Goal: Transaction & Acquisition: Purchase product/service

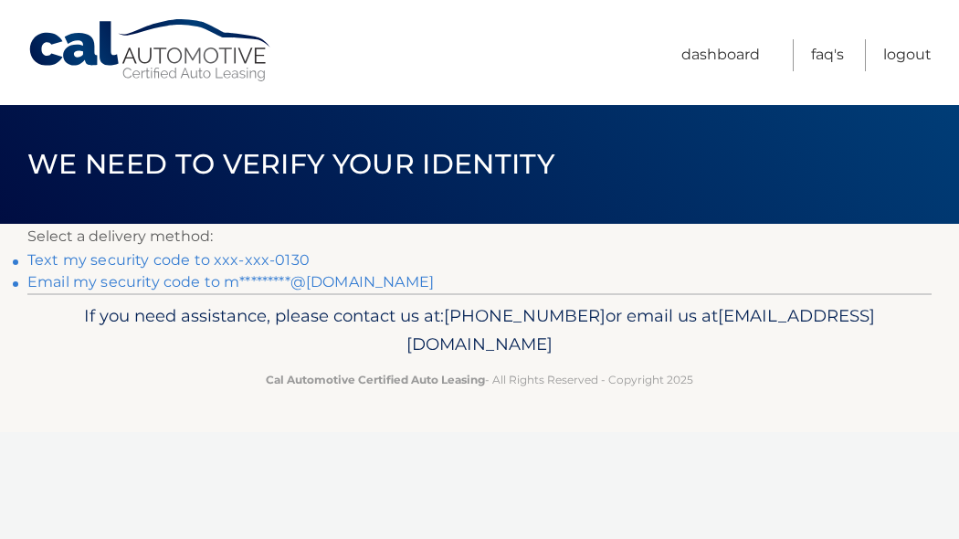
click at [310, 269] on link "Text my security code to xxx-xxx-0130" at bounding box center [168, 259] width 282 height 17
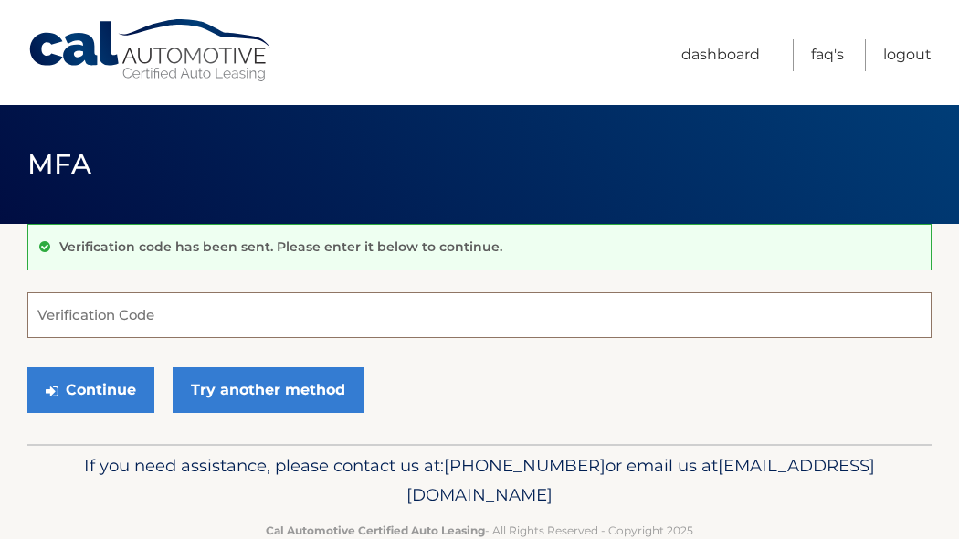
click at [387, 328] on input "Verification Code" at bounding box center [479, 315] width 904 height 46
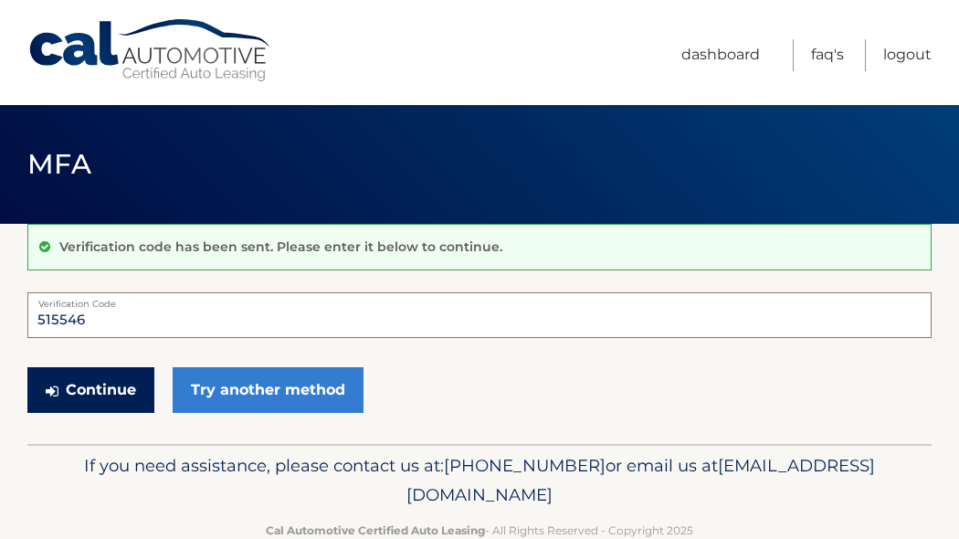
type input "515546"
click at [154, 413] on button "Continue" at bounding box center [90, 390] width 127 height 46
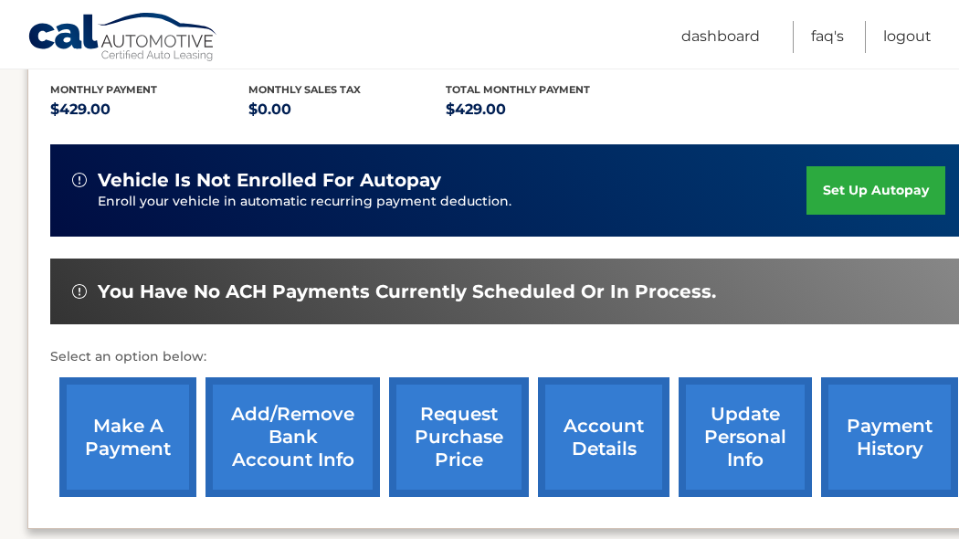
scroll to position [388, 0]
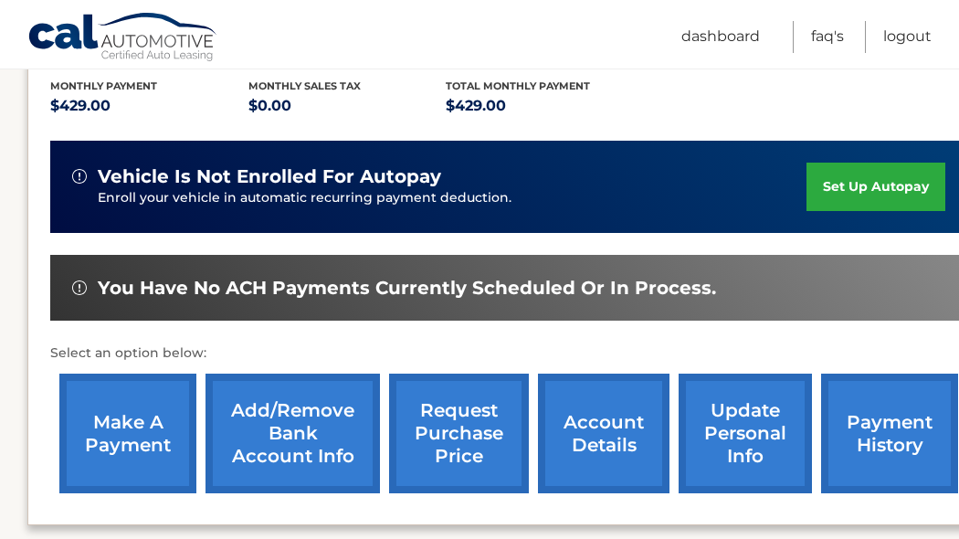
click at [132, 424] on link "make a payment" at bounding box center [127, 434] width 137 height 120
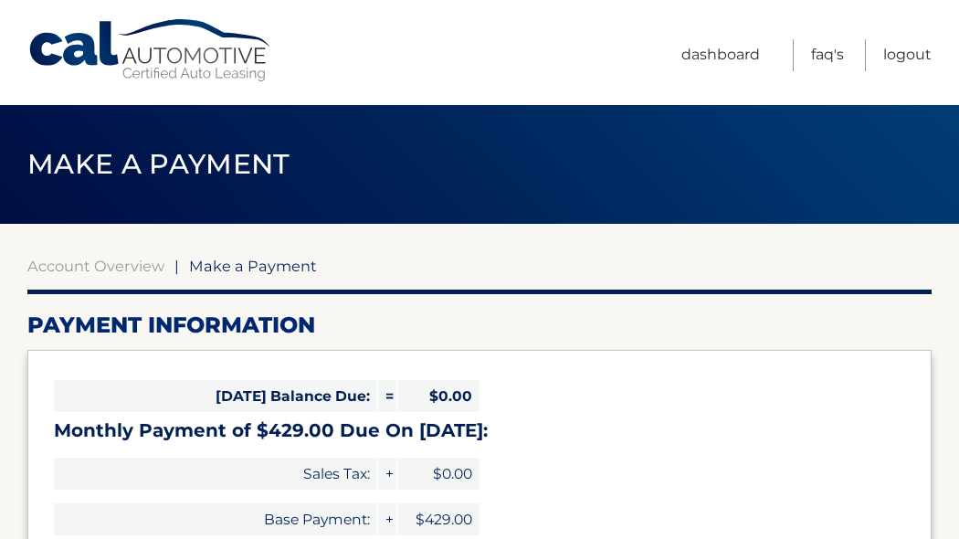
select select "OTIxNzMxMjItZmY1OS00MDQxLWI4ZGQtZGQ4Y2ZjYWU0MjE5"
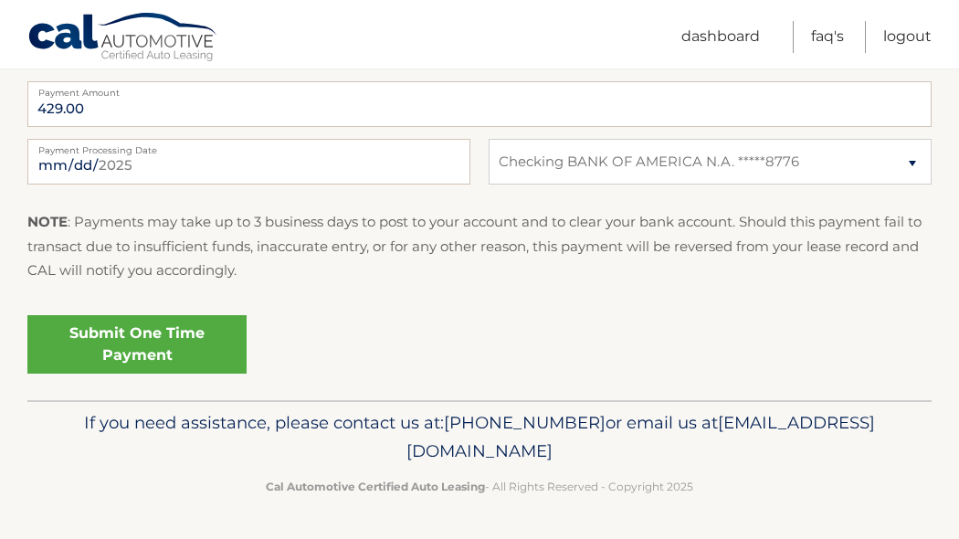
scroll to position [892, 0]
click at [184, 374] on link "Submit One Time Payment" at bounding box center [136, 344] width 219 height 58
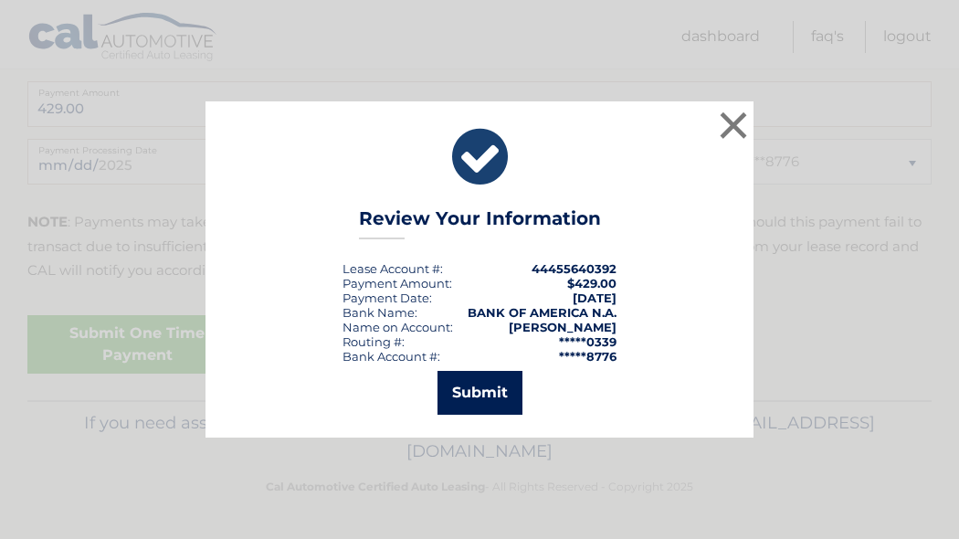
click at [478, 413] on button "Submit" at bounding box center [479, 393] width 85 height 44
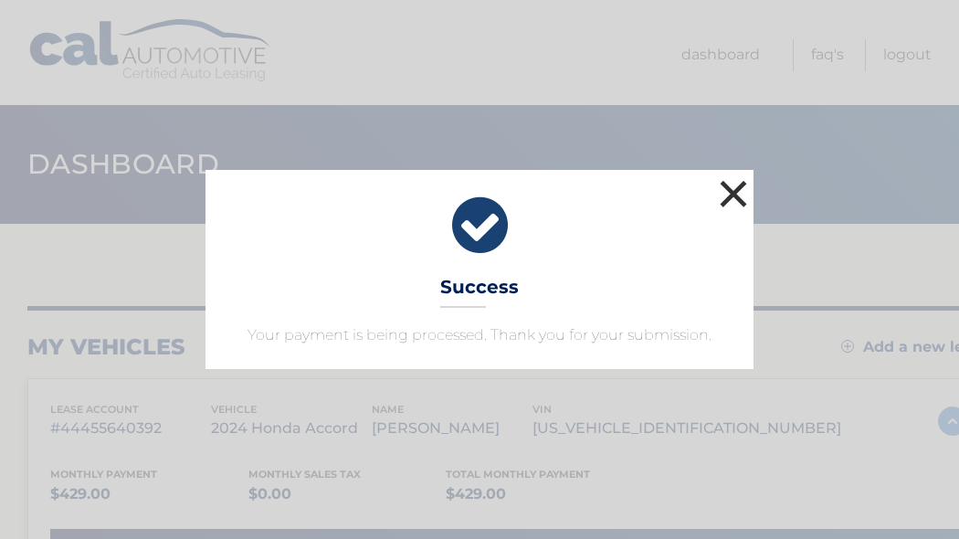
click at [732, 175] on button "×" at bounding box center [733, 193] width 37 height 37
